Goal: Task Accomplishment & Management: Use online tool/utility

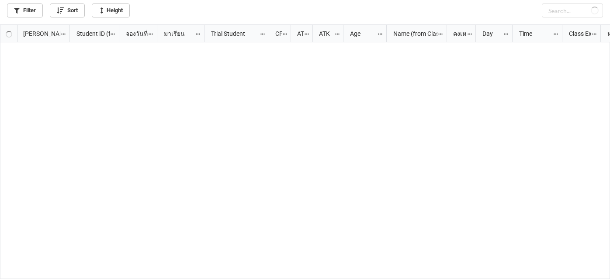
checkbox input "true"
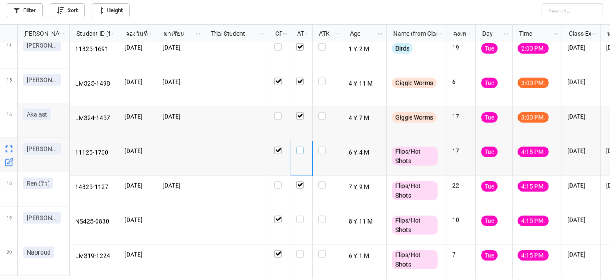
click at [302, 147] on label "grid" at bounding box center [301, 147] width 11 height 0
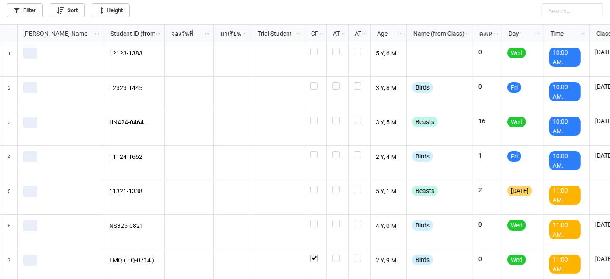
scroll to position [250, 605]
click at [24, 9] on link "Filter" at bounding box center [25, 10] width 36 height 14
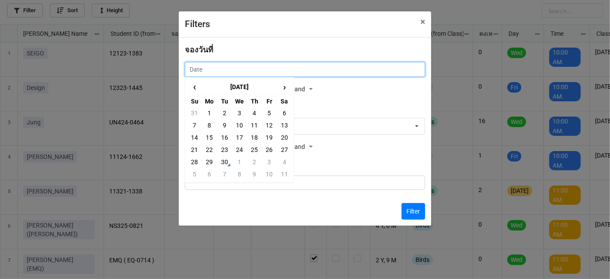
click at [282, 71] on input "text" at bounding box center [305, 69] width 240 height 15
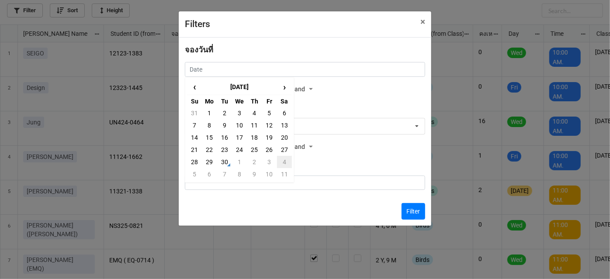
click at [283, 157] on td "4" at bounding box center [284, 162] width 15 height 12
type input "4/10/2025"
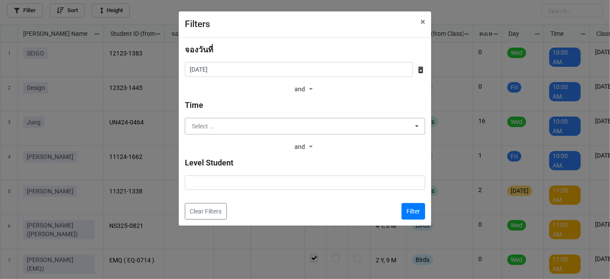
click at [327, 124] on input "text" at bounding box center [306, 126] width 240 height 16
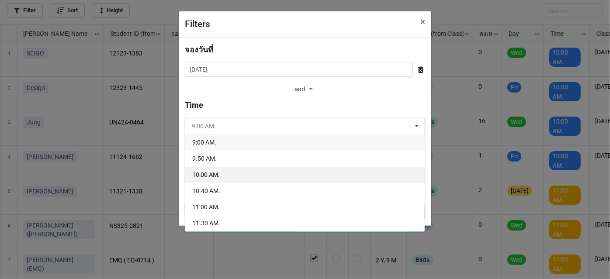
scroll to position [39, 0]
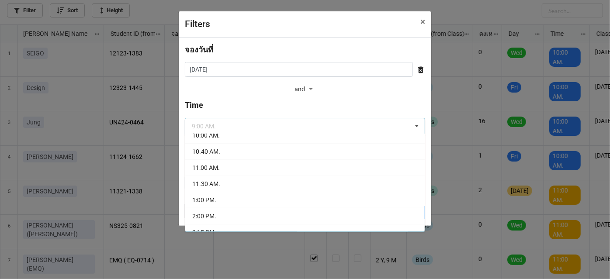
drag, startPoint x: 320, startPoint y: 177, endPoint x: 351, endPoint y: 184, distance: 31.0
click at [320, 178] on div "11.30 AM." at bounding box center [305, 184] width 240 height 16
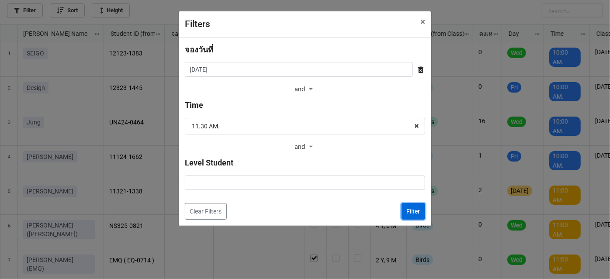
click at [415, 212] on button "Filter" at bounding box center [414, 211] width 24 height 17
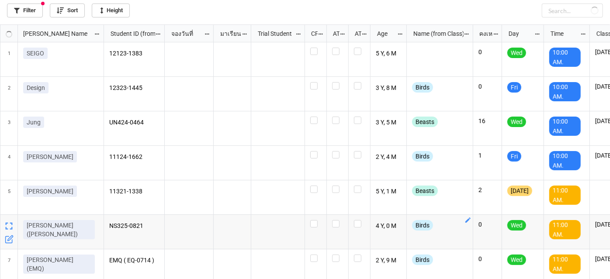
checkbox input "false"
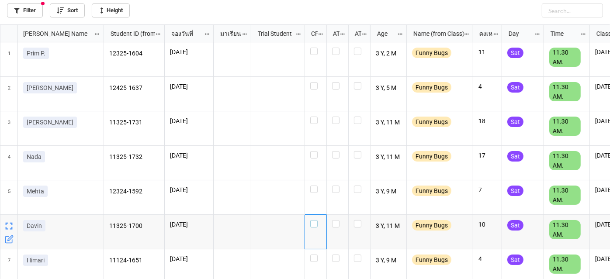
click at [316, 220] on label "grid" at bounding box center [315, 220] width 11 height 0
